Goal: Obtain resource: Obtain resource

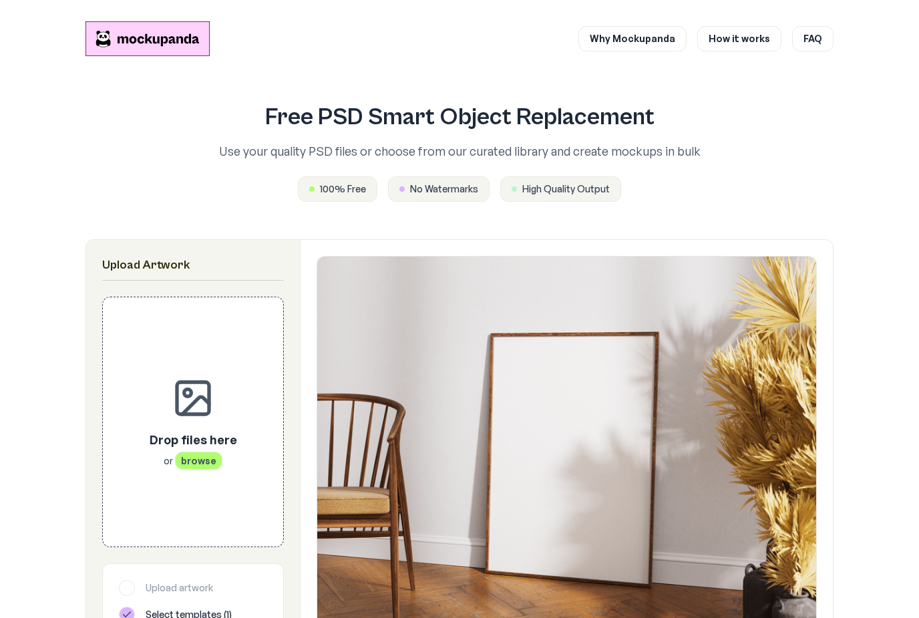
scroll to position [65, 0]
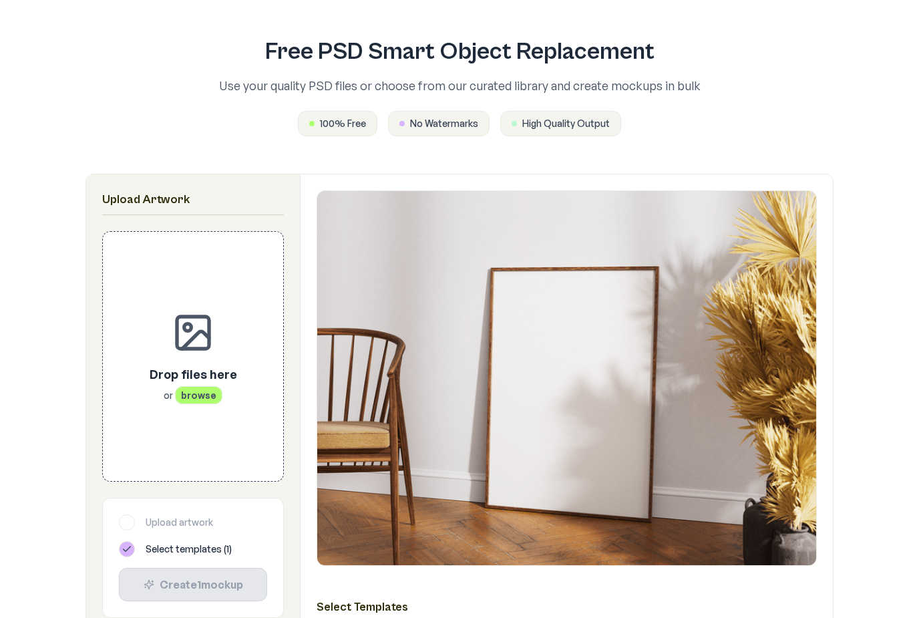
click at [192, 398] on span "browse" at bounding box center [198, 395] width 47 height 18
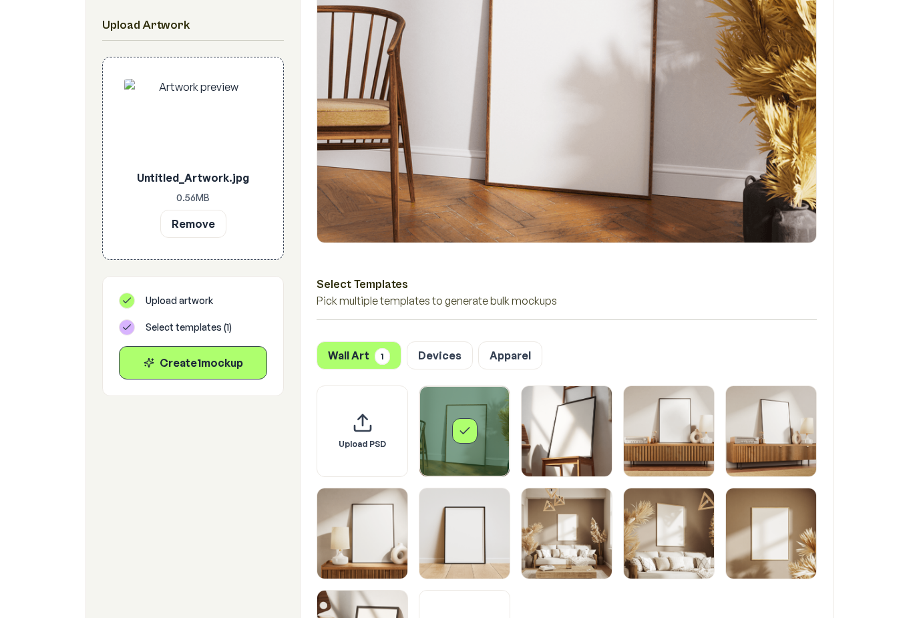
scroll to position [388, 0]
click at [779, 536] on img "Select template Framed Poster 9" at bounding box center [771, 533] width 90 height 90
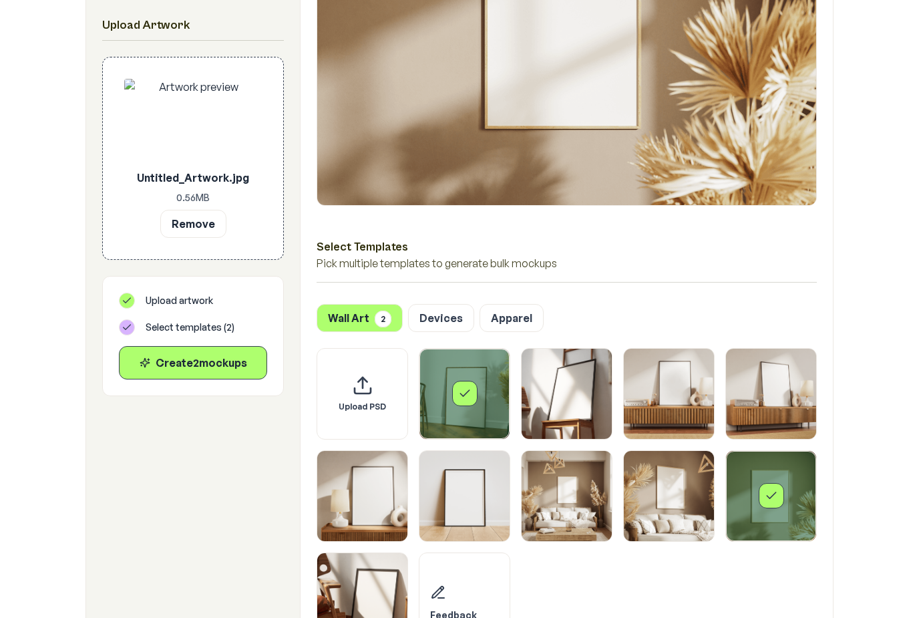
scroll to position [426, 0]
click at [380, 602] on img "Select template Framed Poster 10" at bounding box center [362, 598] width 90 height 90
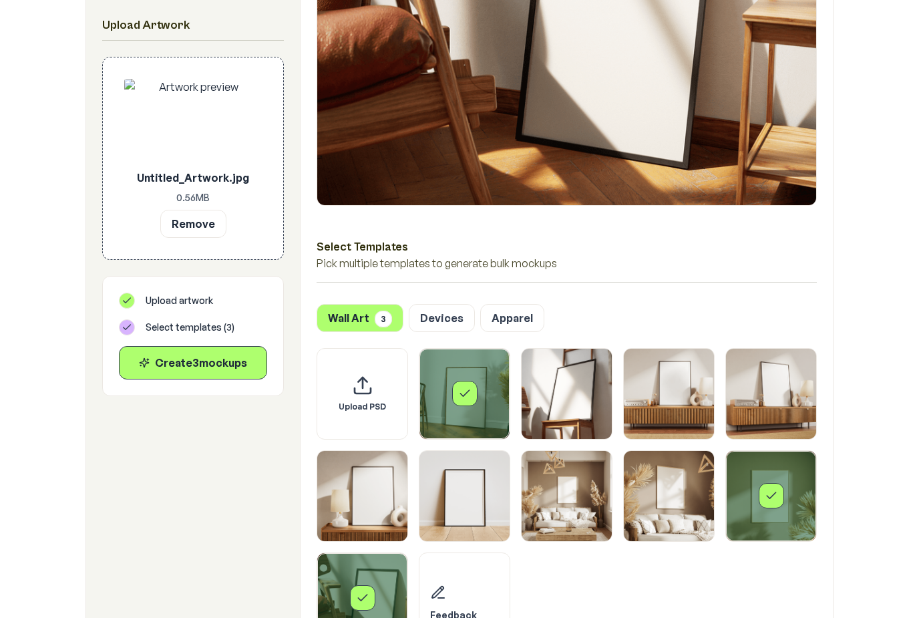
click at [668, 503] on img "Select template Framed Poster 8" at bounding box center [669, 496] width 90 height 90
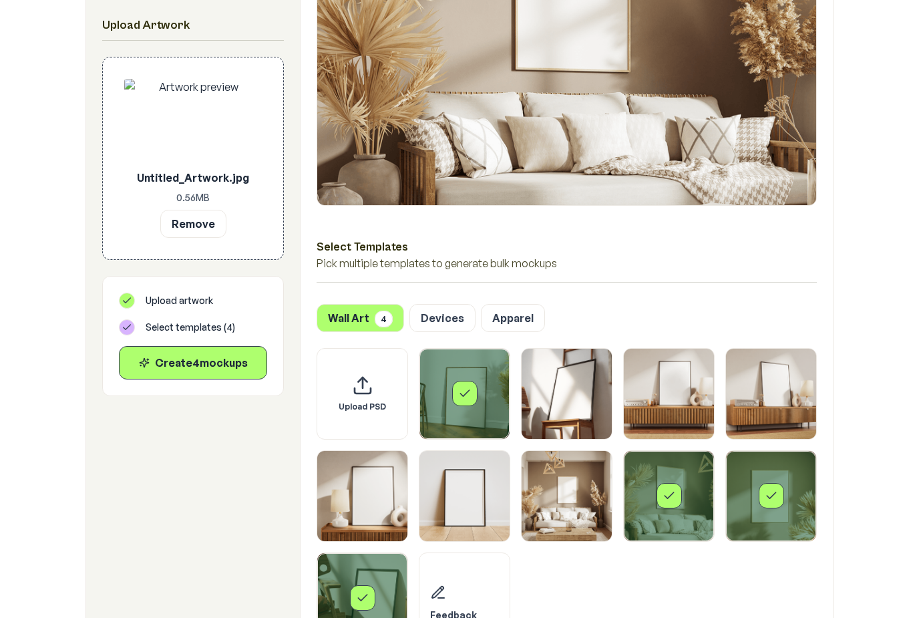
click at [191, 359] on div "Create 4 mockup s" at bounding box center [193, 363] width 126 height 16
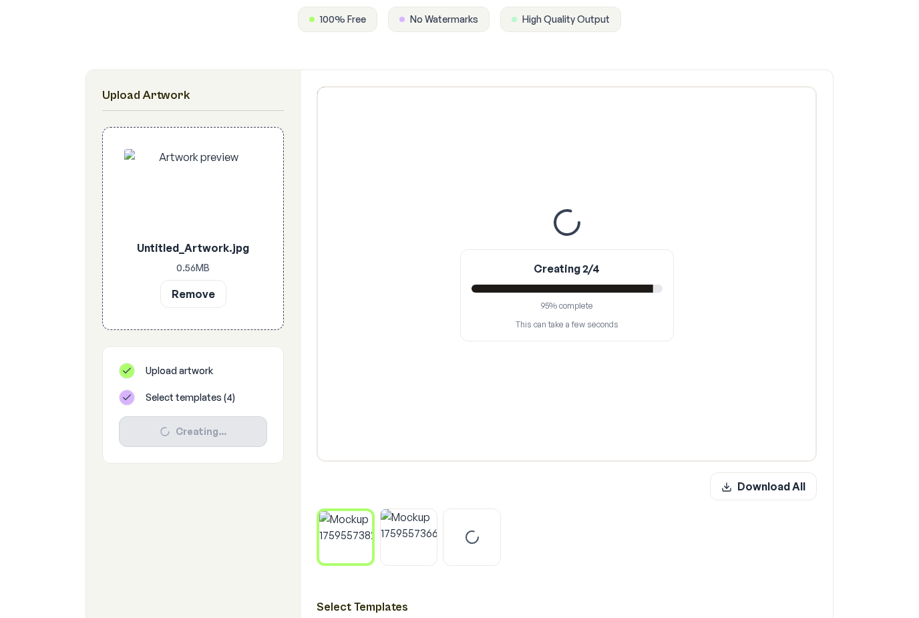
scroll to position [170, 0]
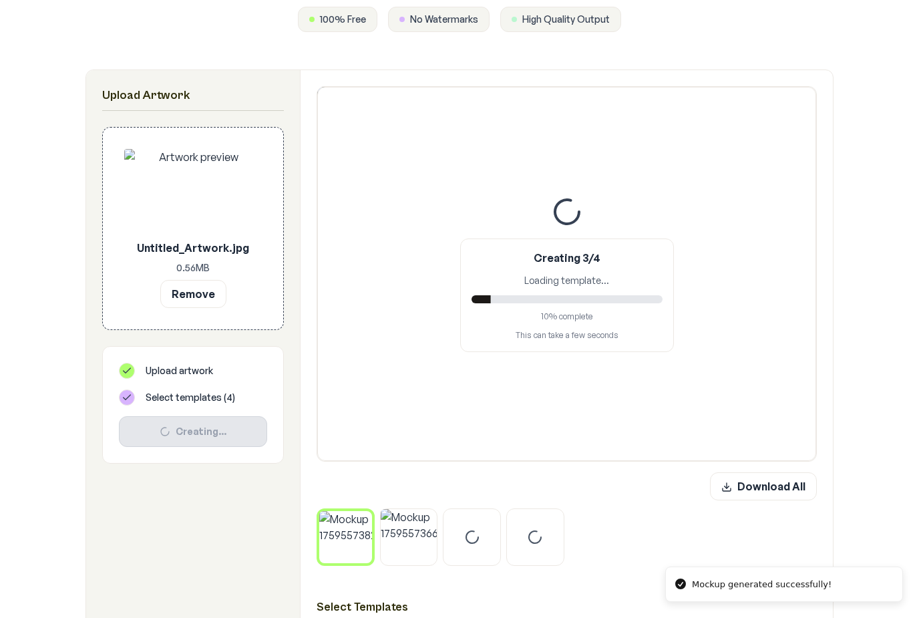
click at [354, 535] on img at bounding box center [345, 537] width 53 height 53
click at [405, 539] on img at bounding box center [409, 537] width 57 height 57
click at [365, 559] on img at bounding box center [345, 537] width 57 height 57
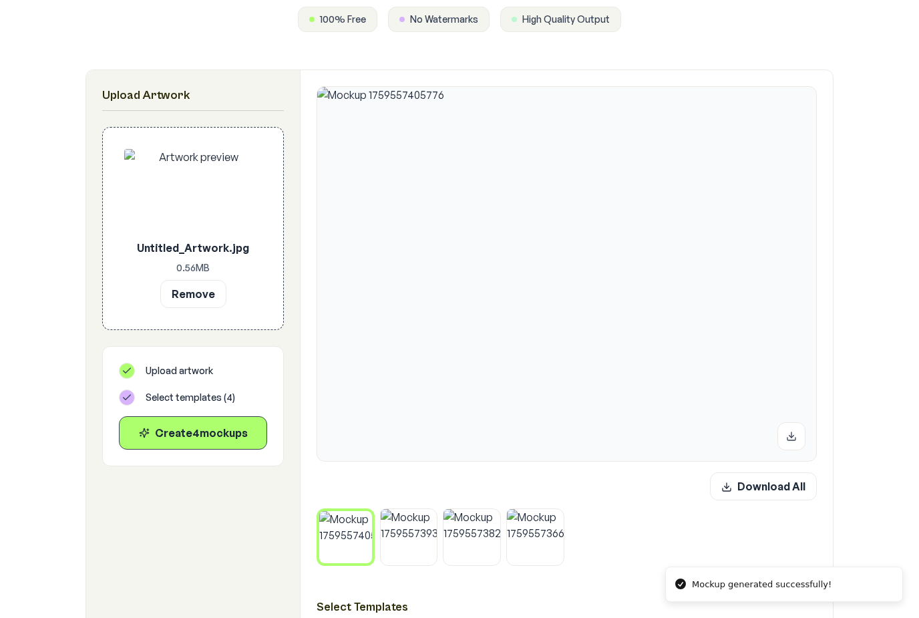
click at [399, 548] on img at bounding box center [409, 537] width 57 height 57
click at [484, 539] on img at bounding box center [472, 537] width 57 height 57
click at [547, 541] on img at bounding box center [535, 537] width 57 height 57
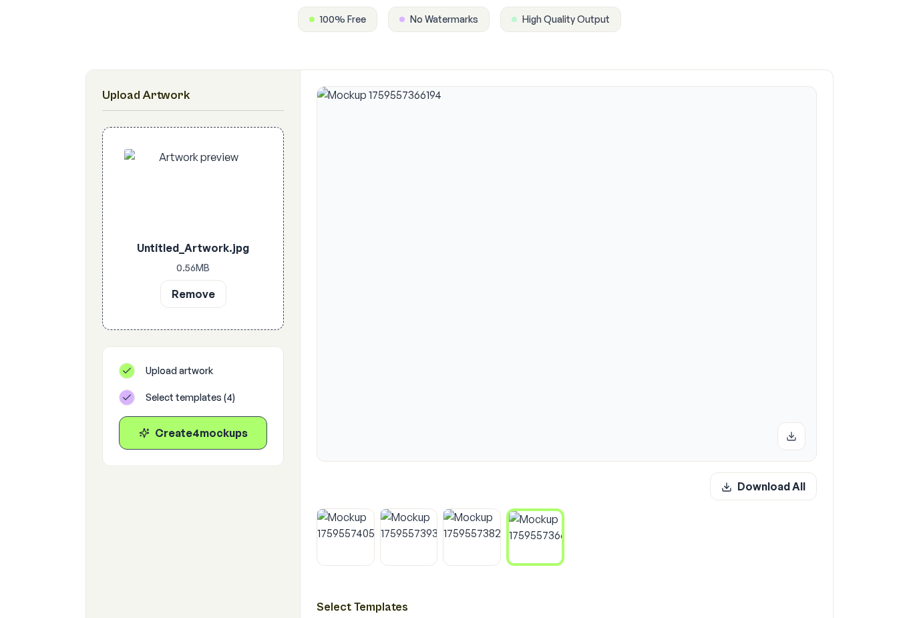
click at [765, 487] on button "Download All" at bounding box center [763, 486] width 107 height 28
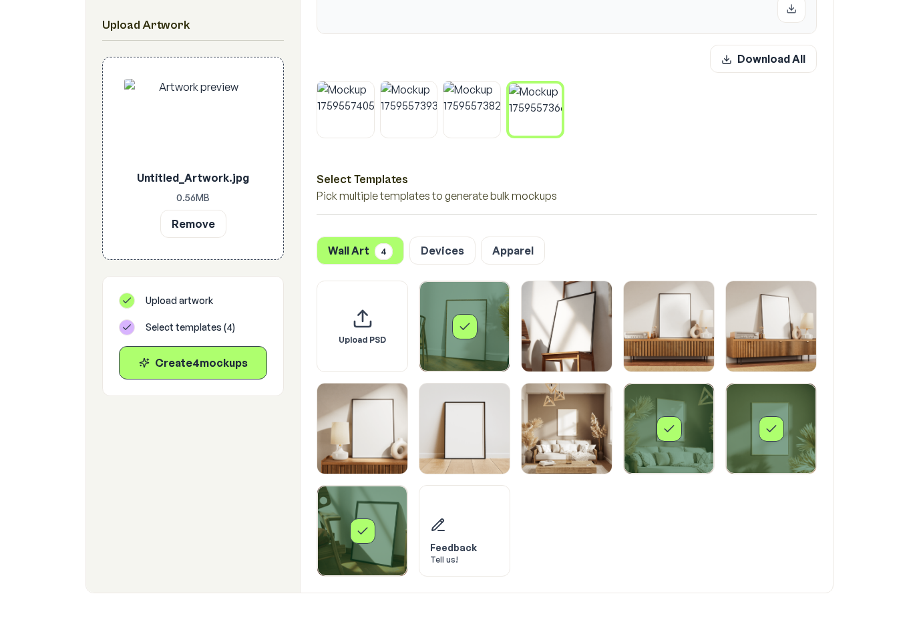
scroll to position [598, 0]
click at [649, 440] on div "Select template Framed Poster 8" at bounding box center [669, 428] width 90 height 90
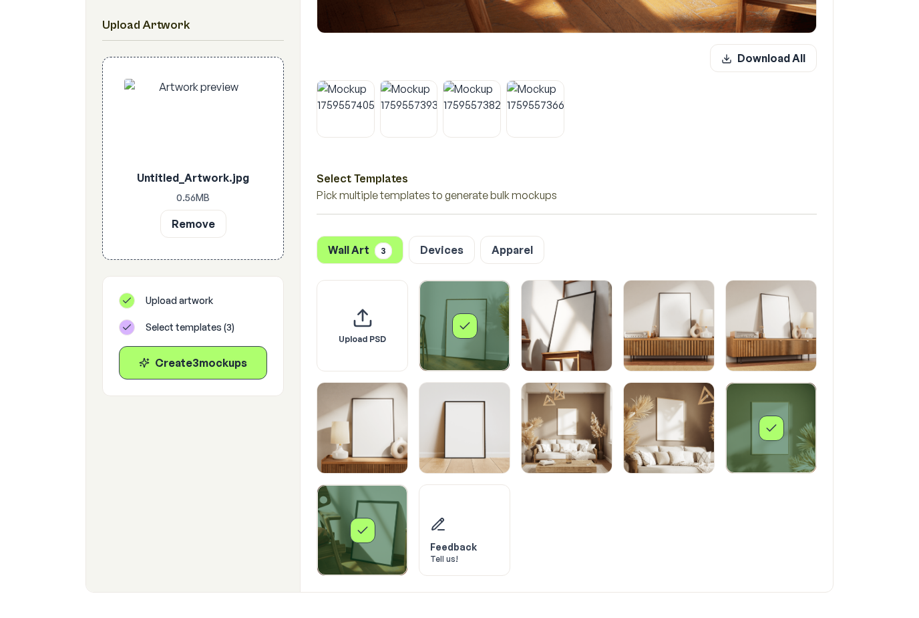
click at [762, 442] on div "Select template Framed Poster 9" at bounding box center [771, 428] width 90 height 90
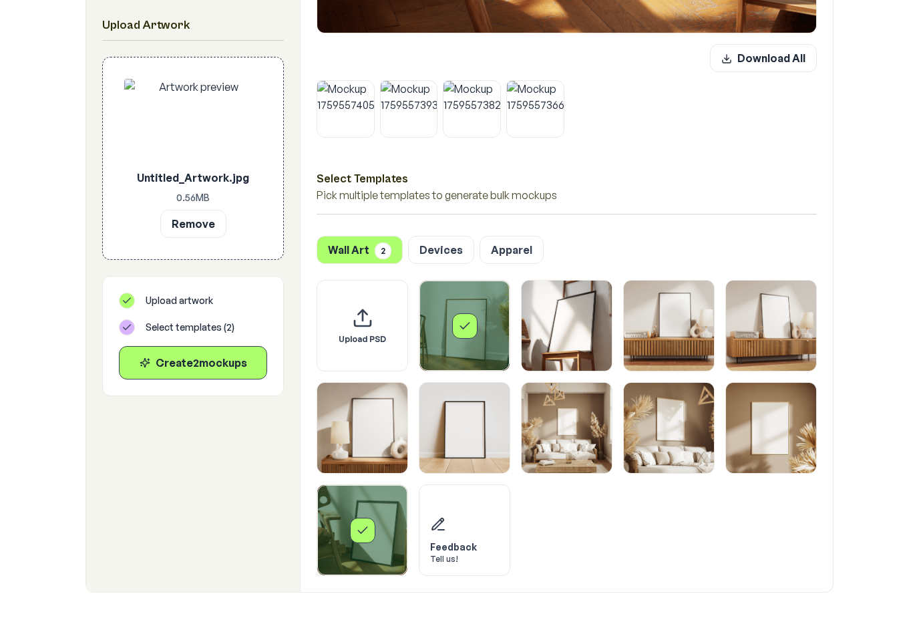
click at [355, 534] on div "Select template Framed Poster 10" at bounding box center [362, 530] width 25 height 25
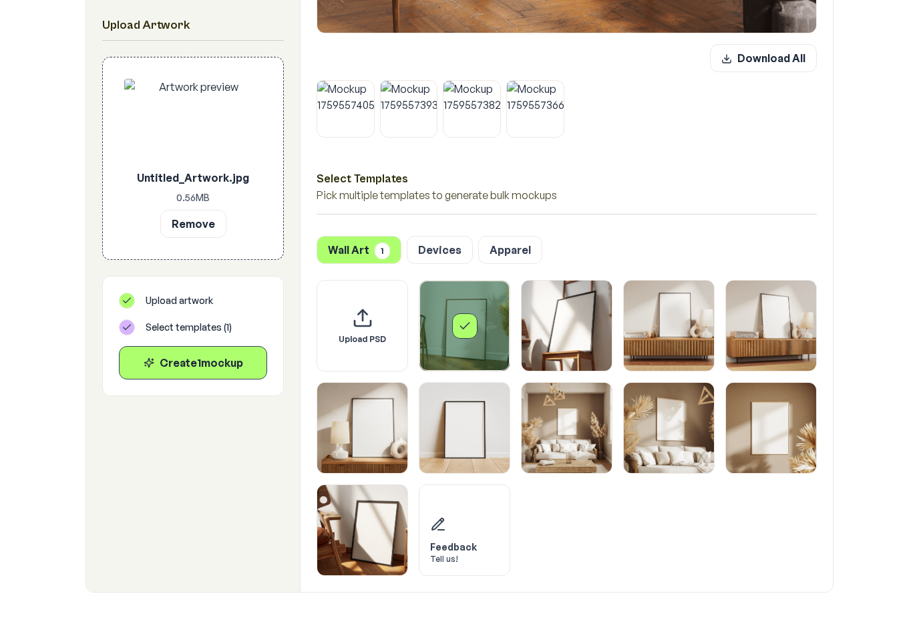
click at [455, 337] on div "Select template Framed Poster" at bounding box center [464, 325] width 25 height 25
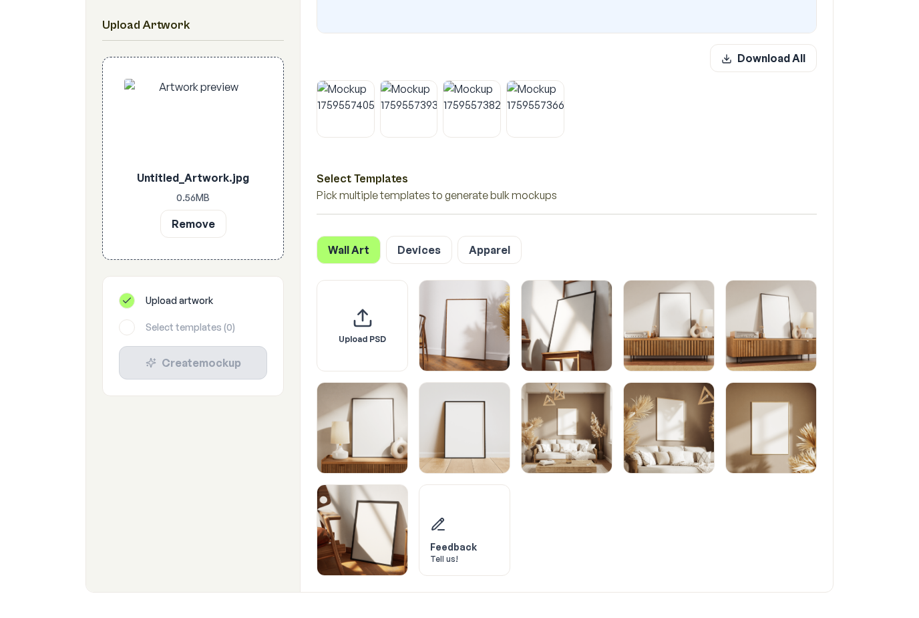
click at [472, 448] on img "Select template Framed Poster 6" at bounding box center [465, 428] width 90 height 90
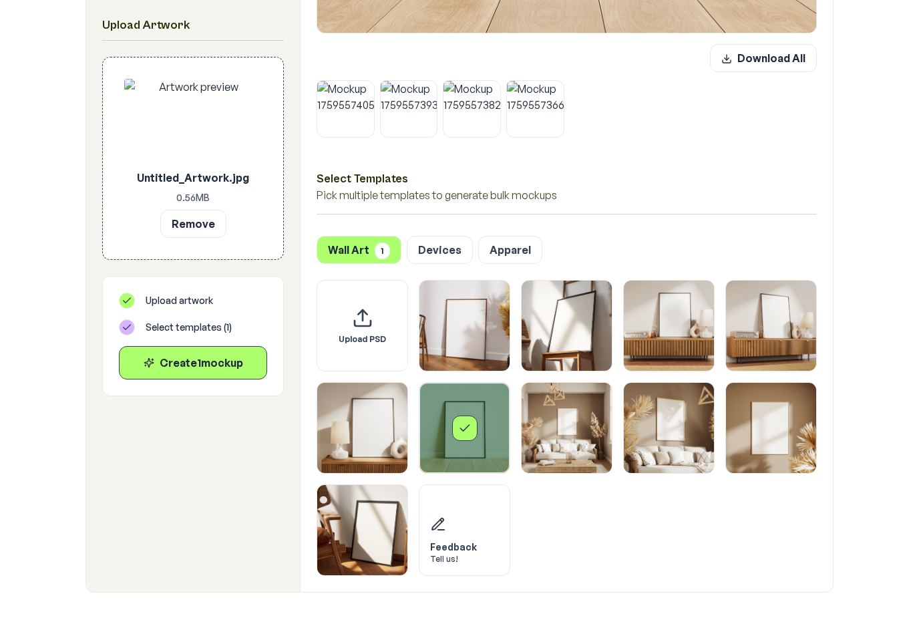
click at [561, 439] on img "Select template Framed Poster 7" at bounding box center [567, 428] width 90 height 90
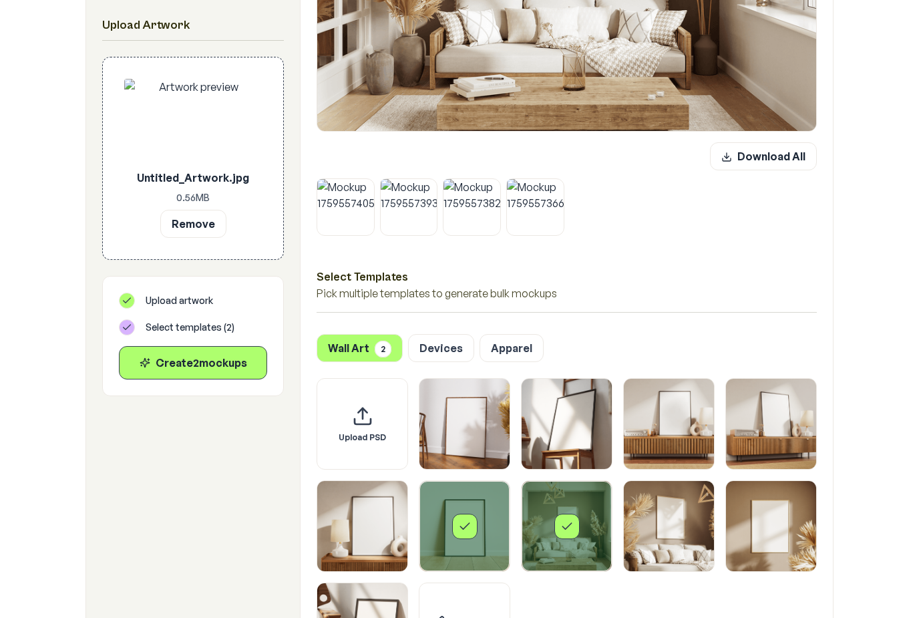
click at [482, 442] on img "Select template Framed Poster" at bounding box center [465, 424] width 90 height 90
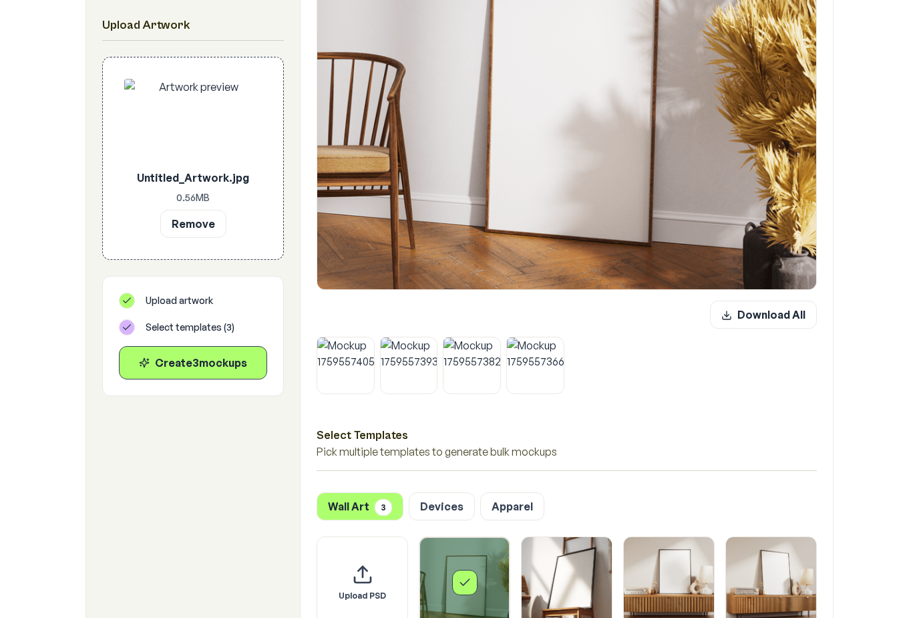
scroll to position [357, 0]
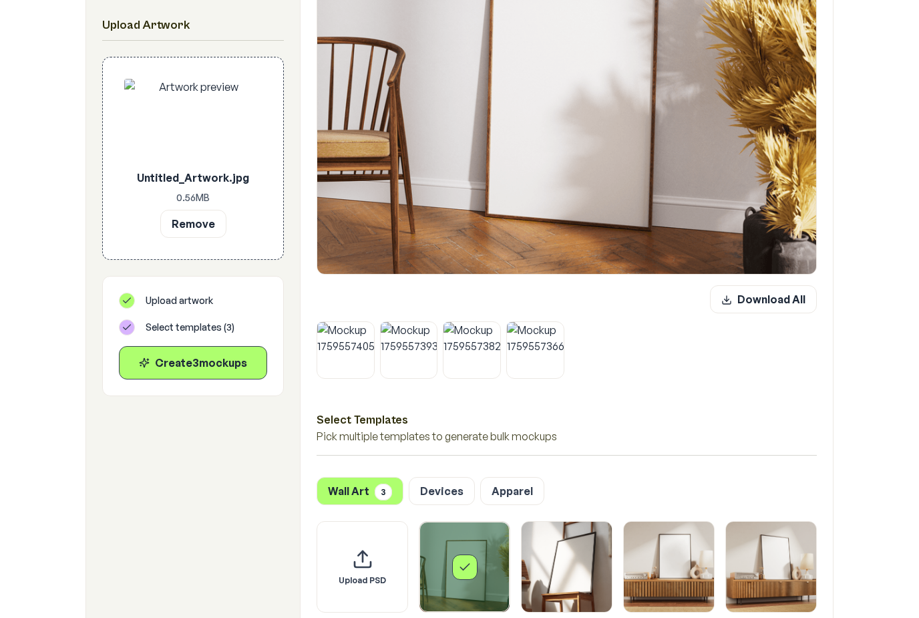
click at [471, 571] on icon "Select template Framed Poster" at bounding box center [464, 567] width 13 height 13
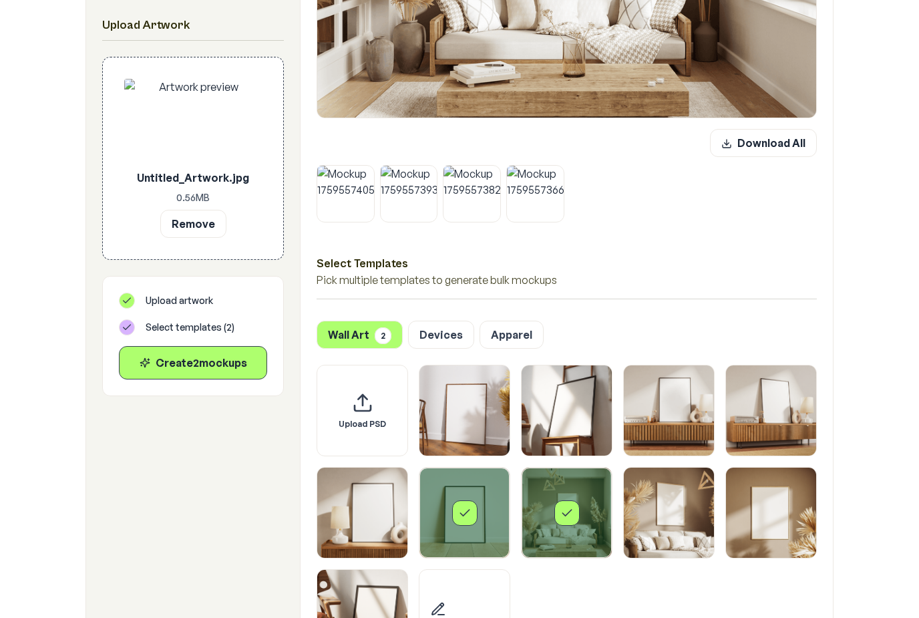
click at [569, 521] on div "Select template Framed Poster 7" at bounding box center [567, 513] width 25 height 25
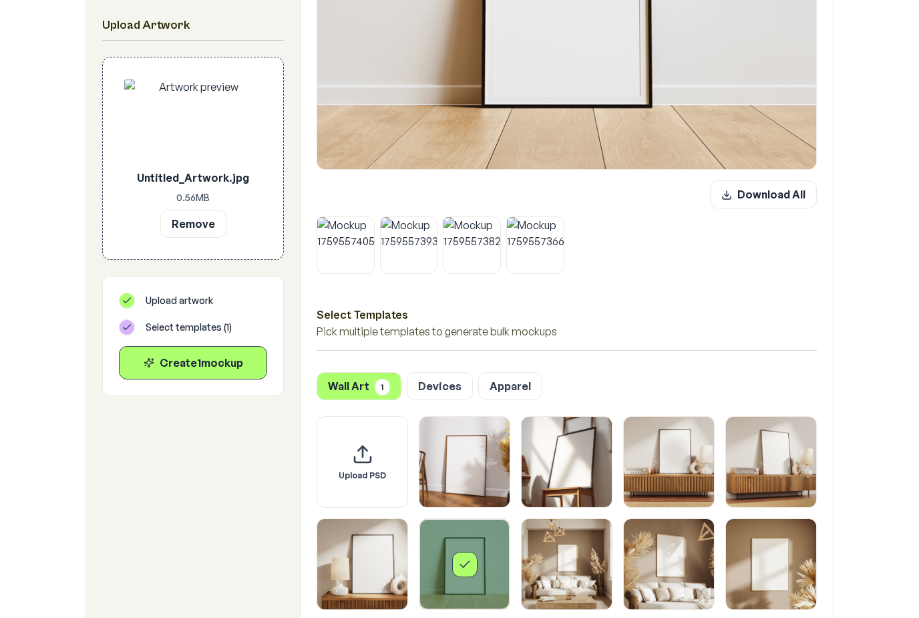
click at [681, 465] on img "Select template Framed Poster 3" at bounding box center [669, 462] width 90 height 90
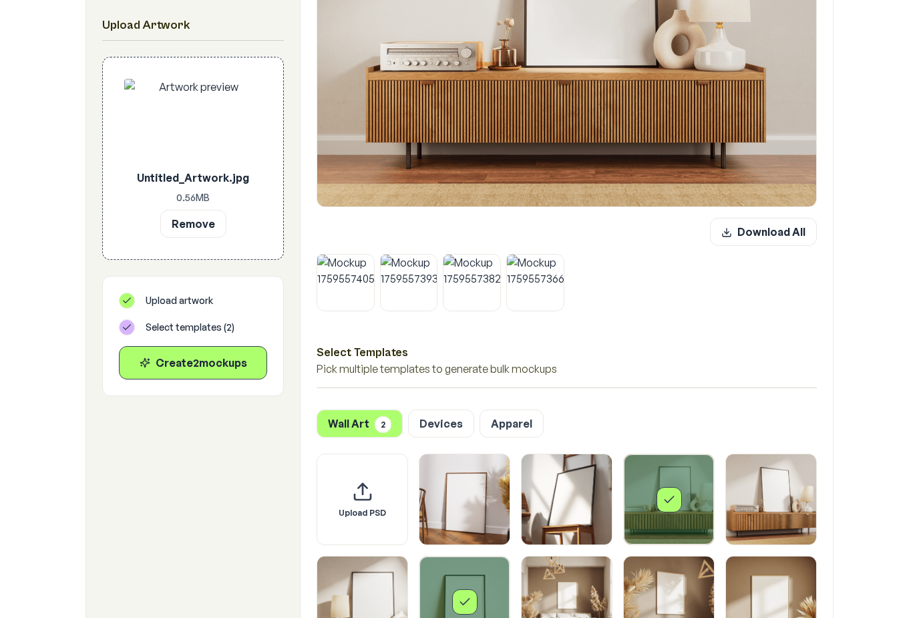
scroll to position [442, 0]
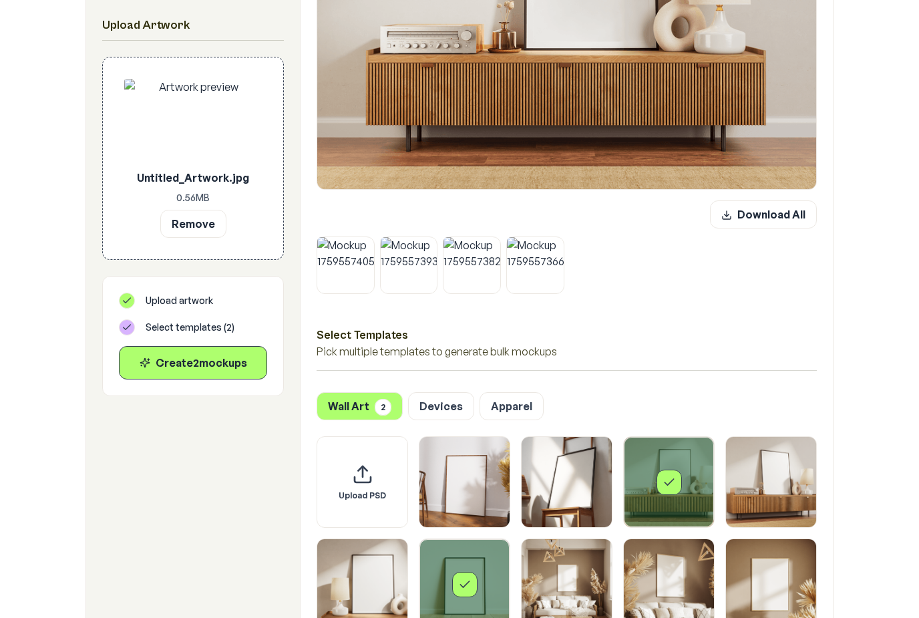
click at [220, 366] on div "Create 2 mockup s" at bounding box center [193, 363] width 126 height 16
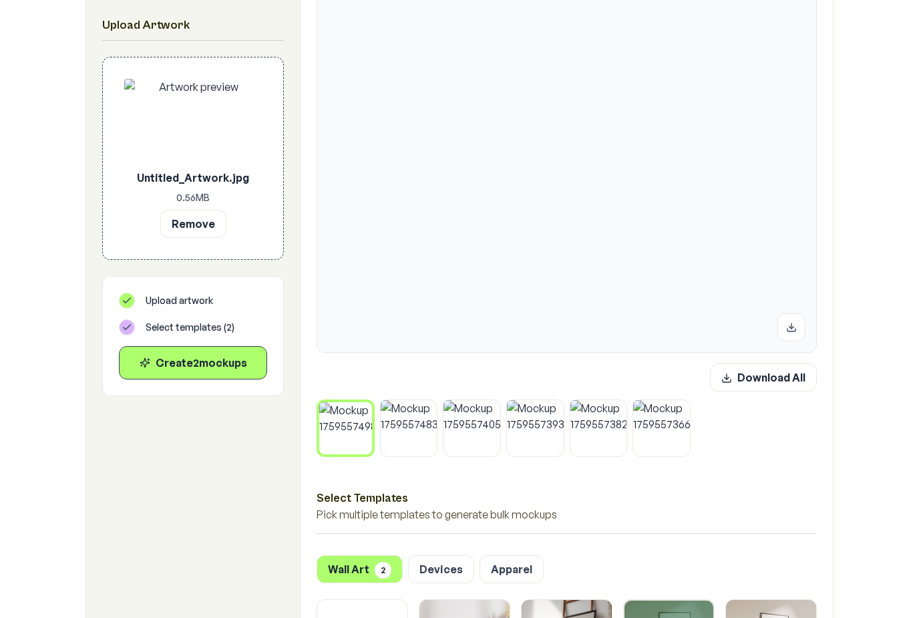
scroll to position [269, 0]
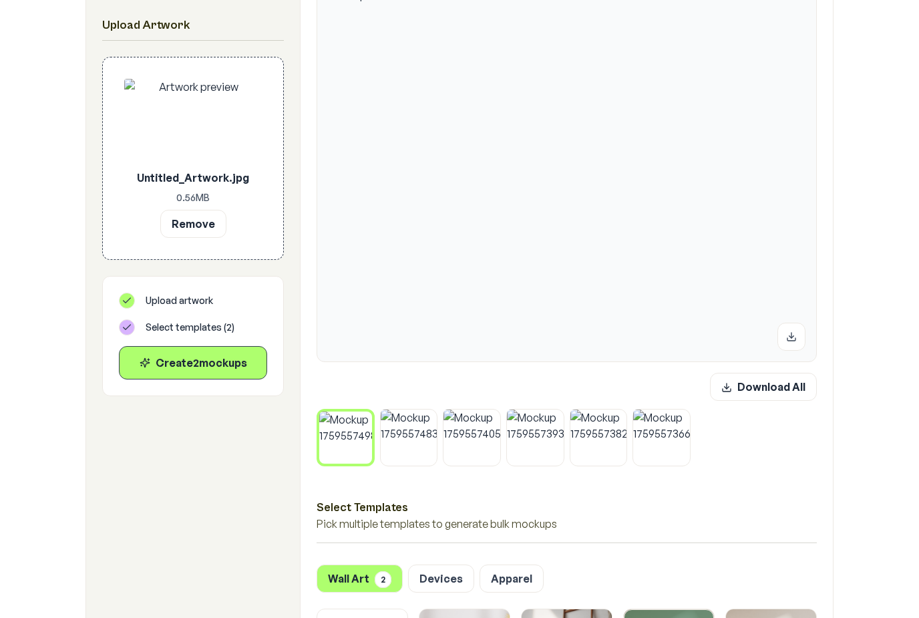
click at [420, 443] on img at bounding box center [409, 438] width 57 height 57
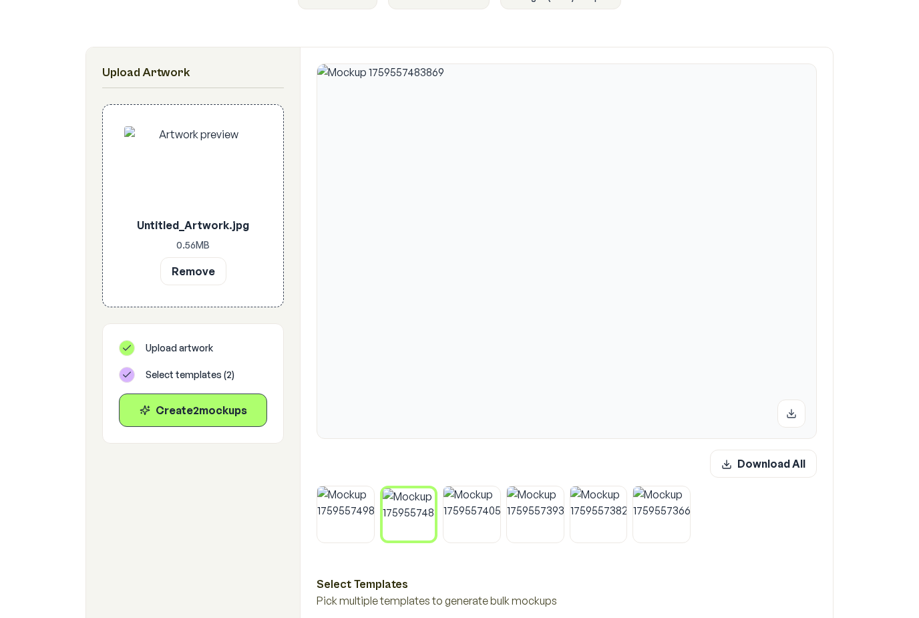
scroll to position [194, 0]
click at [795, 410] on icon at bounding box center [791, 412] width 11 height 11
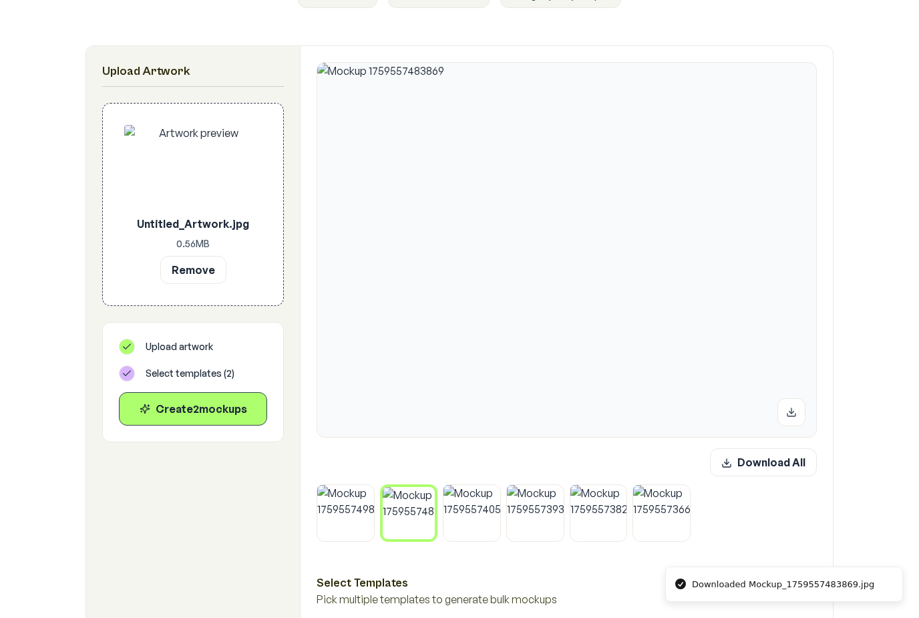
scroll to position [237, 0]
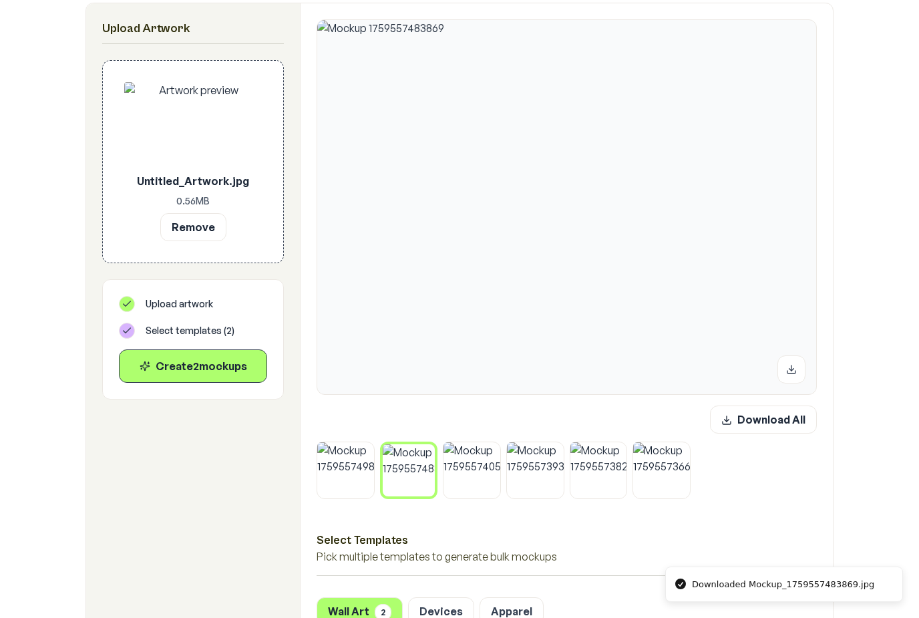
click at [354, 470] on img at bounding box center [345, 470] width 57 height 57
click at [787, 369] on icon at bounding box center [791, 369] width 11 height 11
